Goal: Navigation & Orientation: Find specific page/section

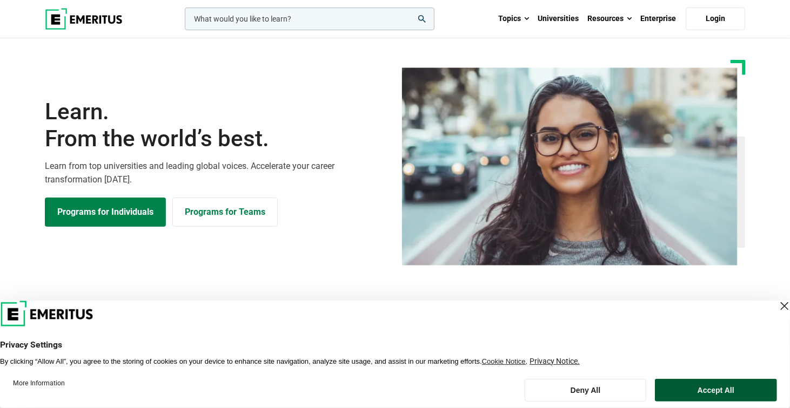
click at [686, 388] on button "Accept All" at bounding box center [716, 390] width 122 height 23
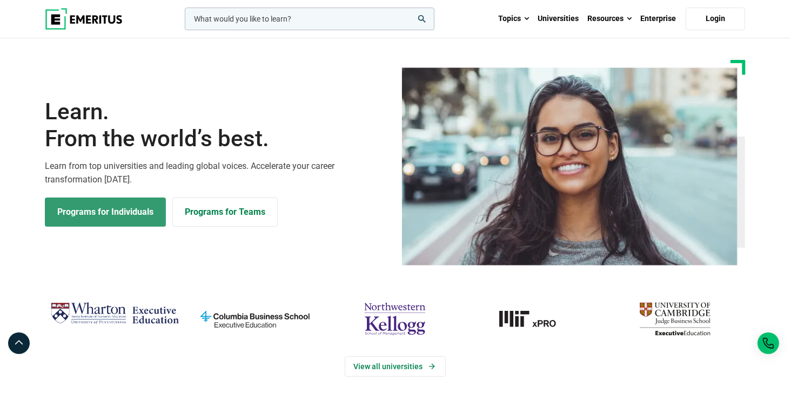
click at [139, 217] on link "Programs for Individuals" at bounding box center [105, 212] width 121 height 29
